Goal: Find specific page/section: Find specific page/section

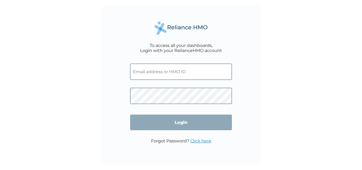
type input "SUG/10031/A"
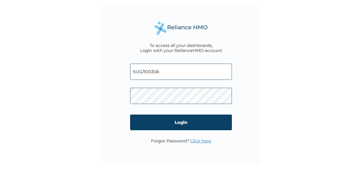
click at [170, 99] on span at bounding box center [181, 94] width 102 height 24
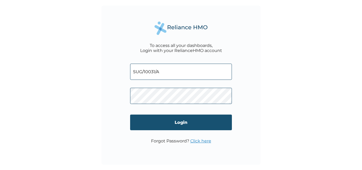
click at [151, 119] on input "Login" at bounding box center [181, 123] width 102 height 16
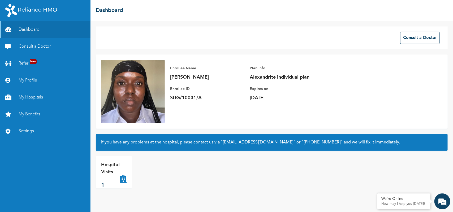
click at [27, 95] on link "My Hospitals" at bounding box center [45, 97] width 90 height 17
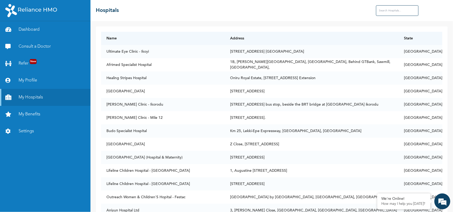
click at [399, 7] on input "text" at bounding box center [397, 10] width 42 height 11
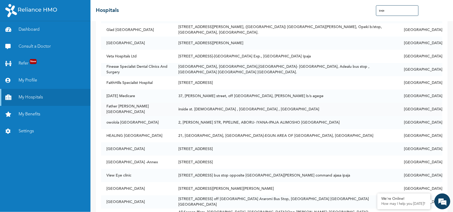
scroll to position [35, 0]
type input "ipaja"
click at [173, 84] on td "FaithHills Specialist Hospital" at bounding box center [137, 82] width 72 height 13
click at [107, 80] on td "FaithHills Specialist Hospital" at bounding box center [137, 82] width 72 height 13
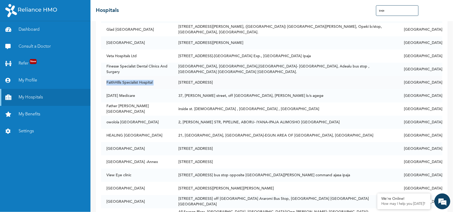
click at [107, 80] on td "FaithHills Specialist Hospital" at bounding box center [137, 82] width 72 height 13
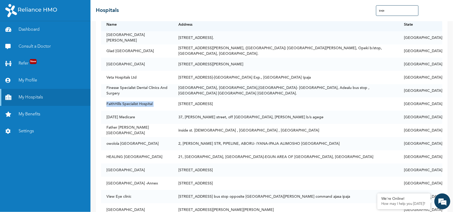
scroll to position [9, 0]
